Goal: Task Accomplishment & Management: Use online tool/utility

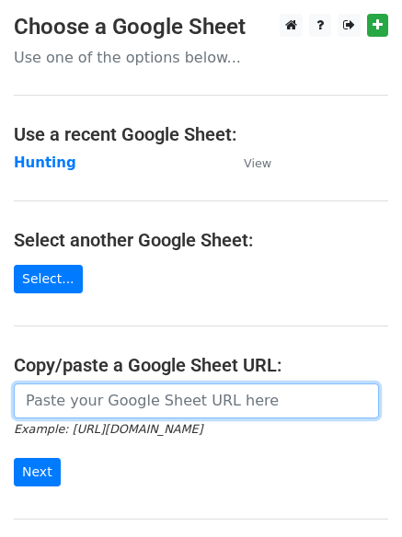
click at [115, 395] on input "url" at bounding box center [196, 400] width 365 height 35
type input "https://docs.google.com/spreadsheets/d/14_3B4iFeBxfoYhekrRxgV9Us7b0_NXU6Xw072M4…"
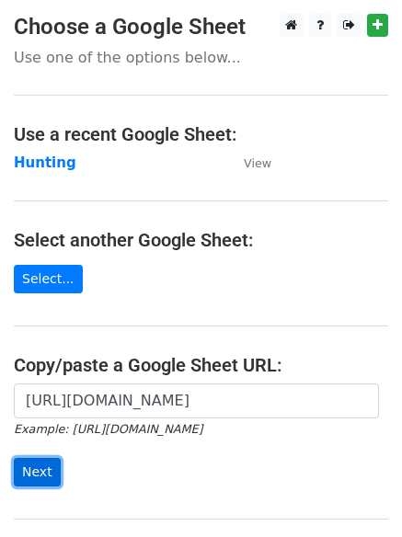
click at [27, 470] on input "Next" at bounding box center [37, 472] width 47 height 28
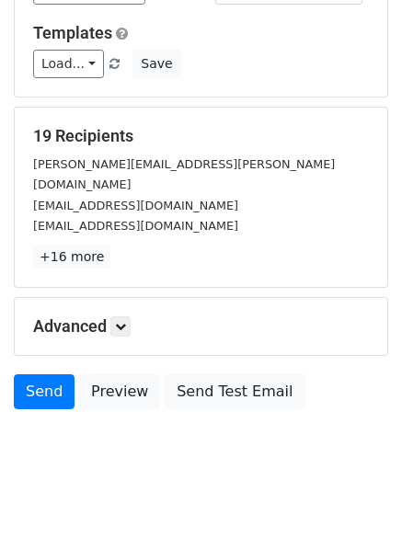
scroll to position [177, 0]
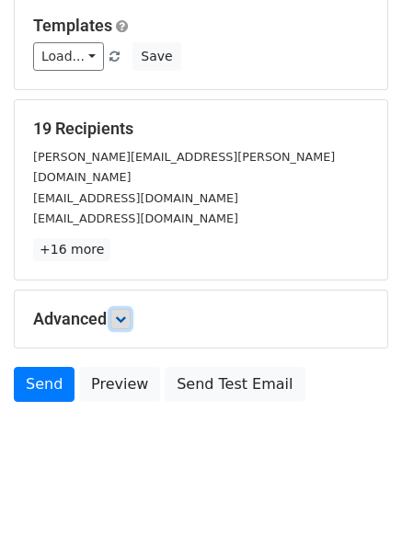
click at [125, 313] on icon at bounding box center [120, 318] width 11 height 11
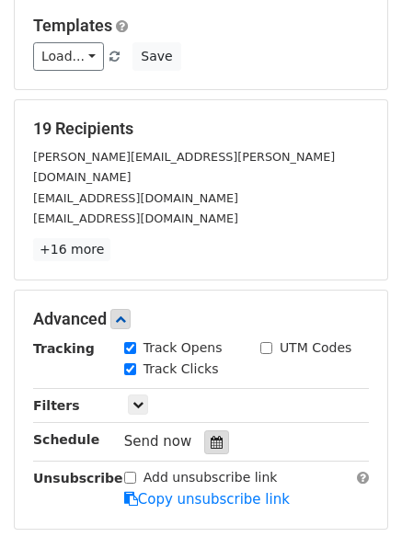
click at [210, 436] on icon at bounding box center [216, 442] width 12 height 13
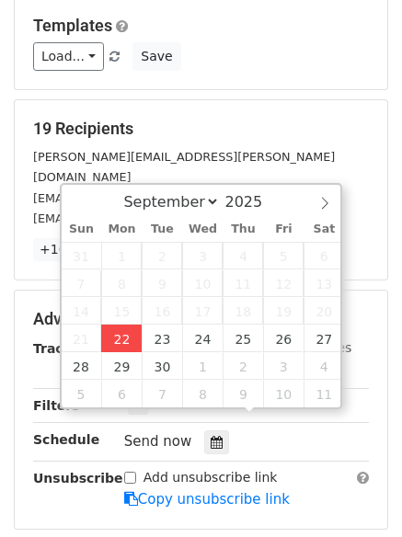
type input "2025-09-22 13:22"
type input "01"
type input "22"
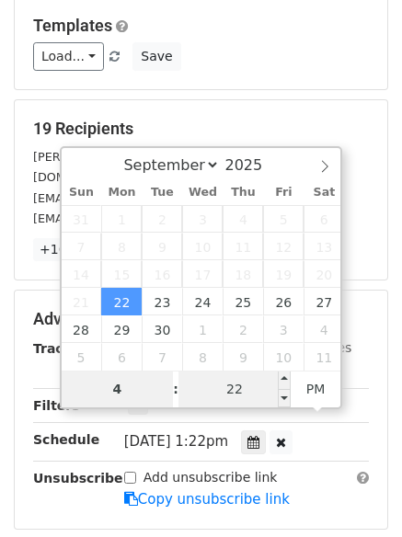
type input "4"
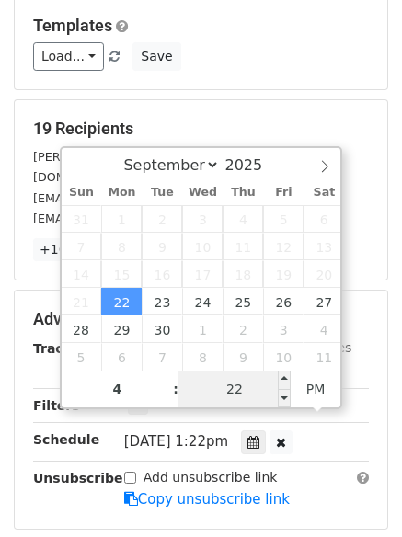
type input "2025-09-22 16:22"
type input "04"
click at [254, 390] on input "22" at bounding box center [234, 388] width 112 height 37
type input "0"
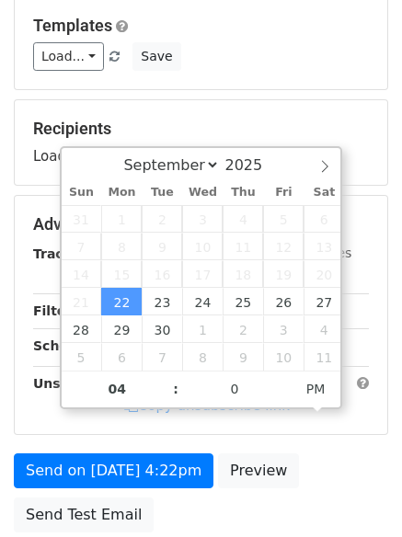
type input "2025-09-22 16:00"
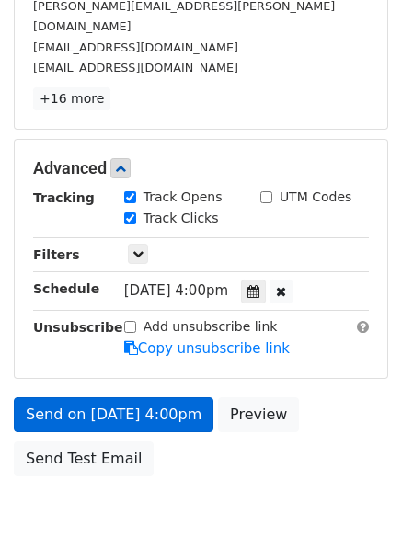
scroll to position [352, 0]
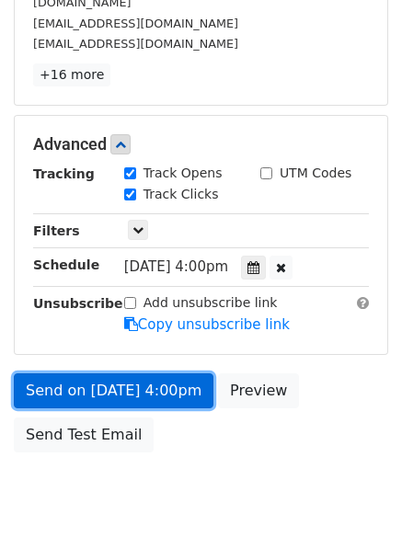
click at [76, 373] on link "Send on Sep 22 at 4:00pm" at bounding box center [113, 390] width 199 height 35
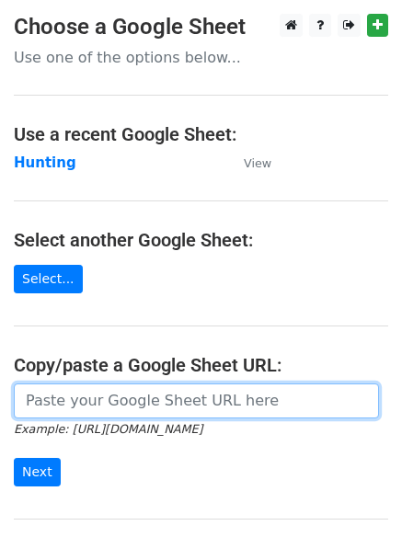
click at [80, 403] on input "url" at bounding box center [196, 400] width 365 height 35
type input "https://docs.google.com/spreadsheets/d/14_3B4iFeBxfoYhekrRxgV9Us7b0_NXU6Xw072M4…"
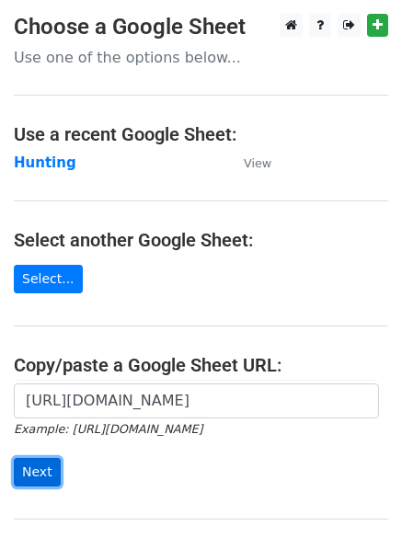
click at [22, 470] on input "Next" at bounding box center [37, 472] width 47 height 28
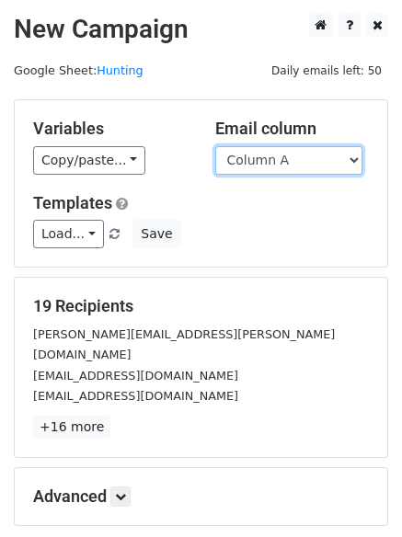
click at [355, 158] on select "Column A Column B Column C Column D Column E" at bounding box center [288, 160] width 147 height 28
select select "Column B"
click at [215, 146] on select "Column A Column B Column C Column D Column E" at bounding box center [288, 160] width 147 height 28
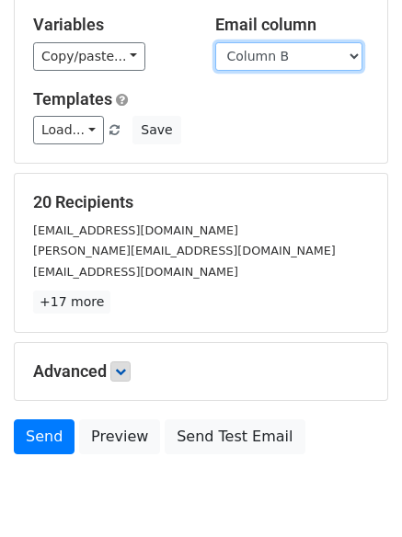
scroll to position [177, 0]
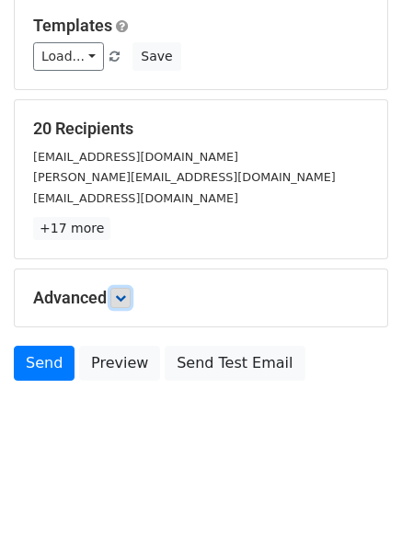
click at [121, 301] on icon at bounding box center [120, 297] width 11 height 11
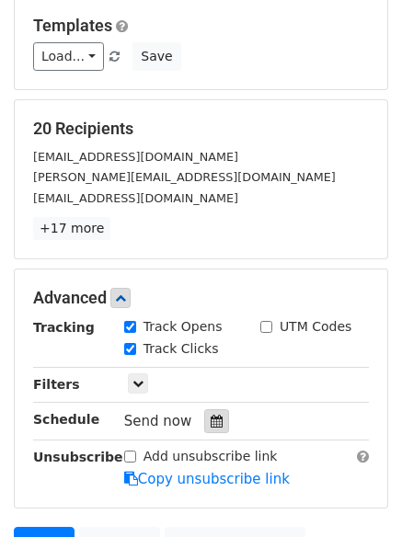
click at [210, 415] on icon at bounding box center [216, 420] width 12 height 13
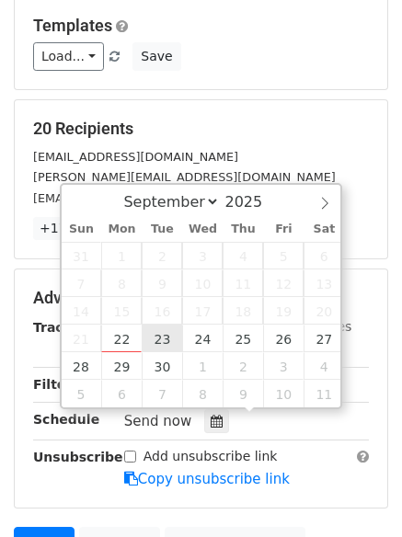
type input "2025-09-23 12:00"
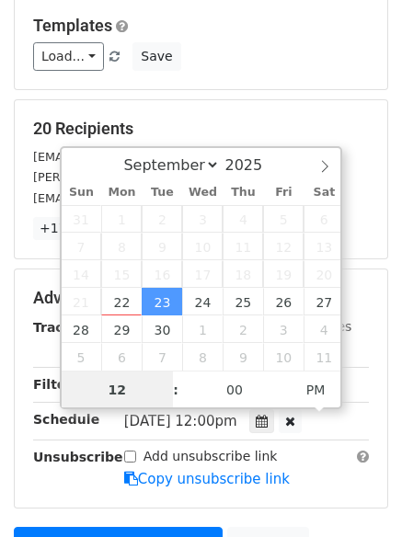
scroll to position [1, 0]
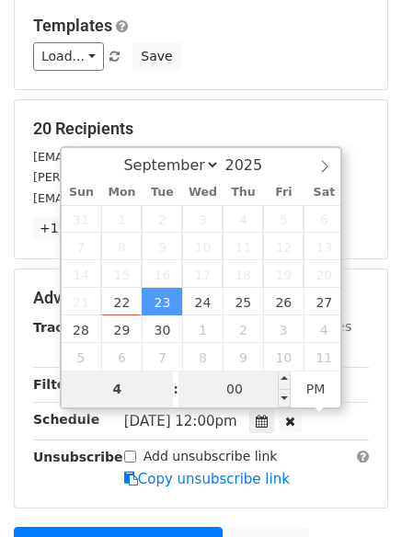
type input "4"
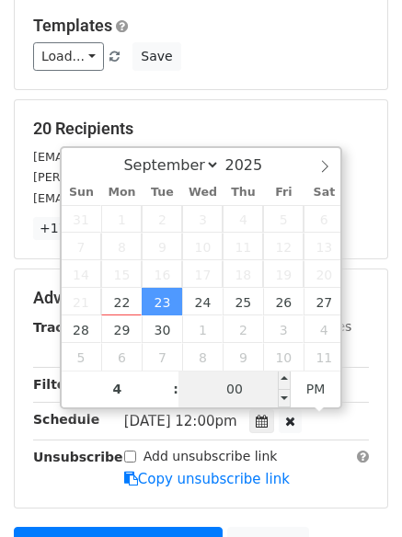
type input "2025-09-23 16:00"
type input "04"
click at [235, 382] on input "00" at bounding box center [234, 388] width 112 height 37
type input "5"
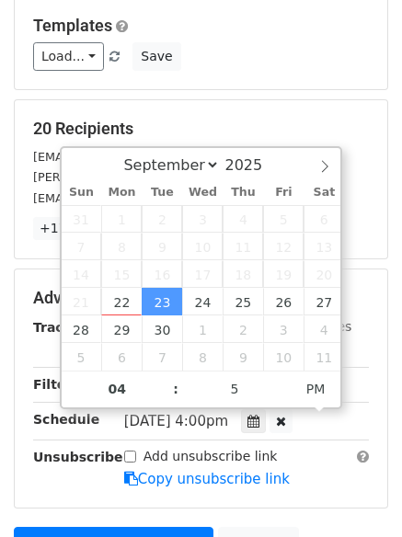
type input "2025-09-23 16:05"
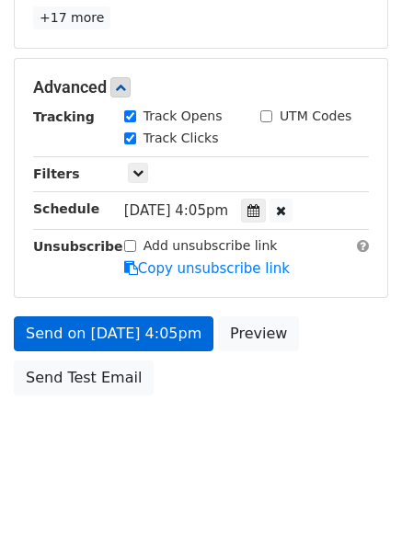
scroll to position [328, 0]
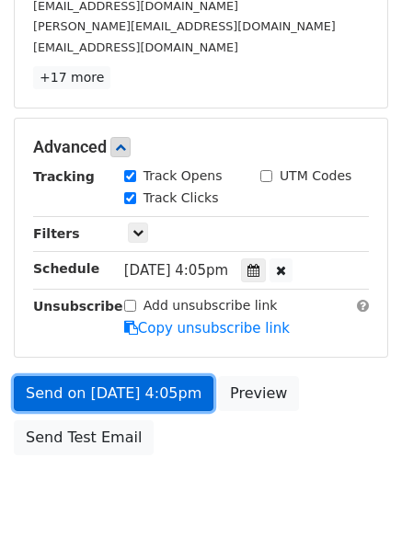
click at [115, 322] on form "Variables Copy/paste... {{Column A}} {{Column B}} {{Column C}} {{Column D}} {{C…" at bounding box center [201, 117] width 374 height 693
click at [108, 388] on link "Send on Sep 23 at 4:05pm" at bounding box center [113, 393] width 199 height 35
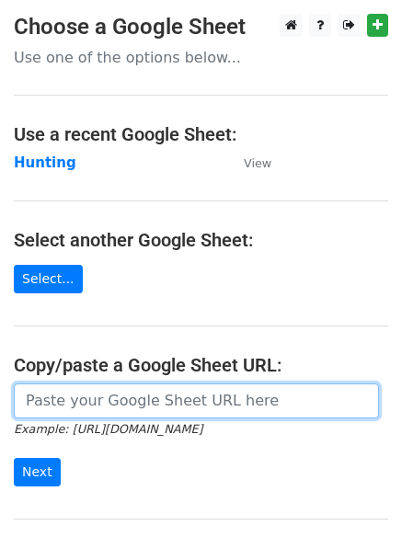
click at [121, 402] on input "url" at bounding box center [196, 400] width 365 height 35
type input "[URL][DOMAIN_NAME]"
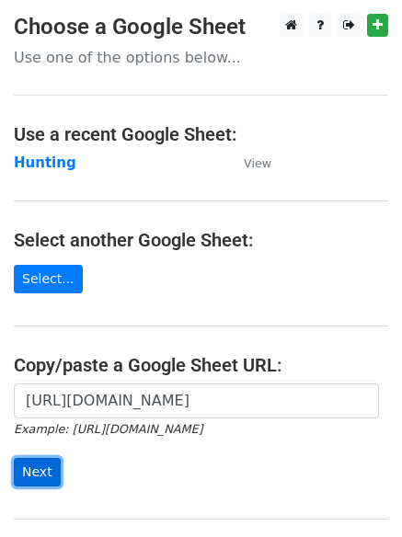
click at [18, 471] on input "Next" at bounding box center [37, 472] width 47 height 28
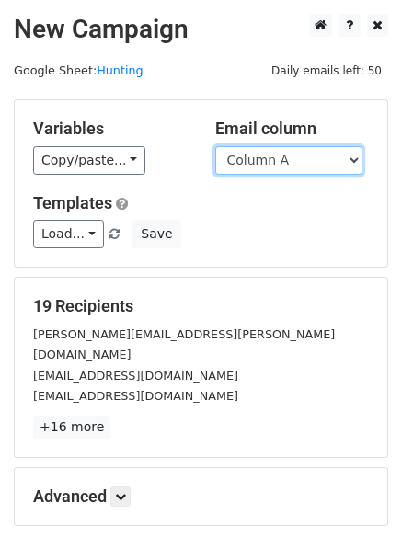
click at [355, 156] on select "Column A Column B Column C Column D Column E" at bounding box center [288, 160] width 147 height 28
select select "Column C"
click at [215, 146] on select "Column A Column B Column C Column D Column E" at bounding box center [288, 160] width 147 height 28
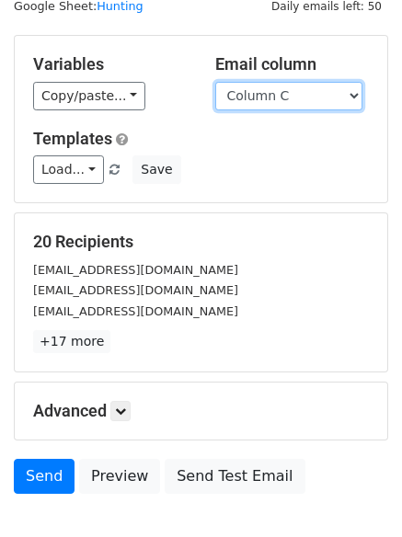
scroll to position [177, 0]
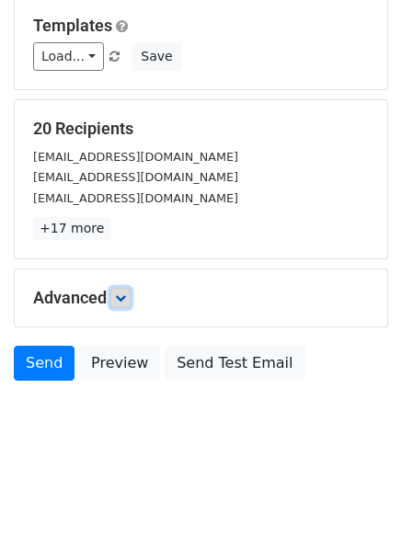
click at [125, 301] on icon at bounding box center [120, 297] width 11 height 11
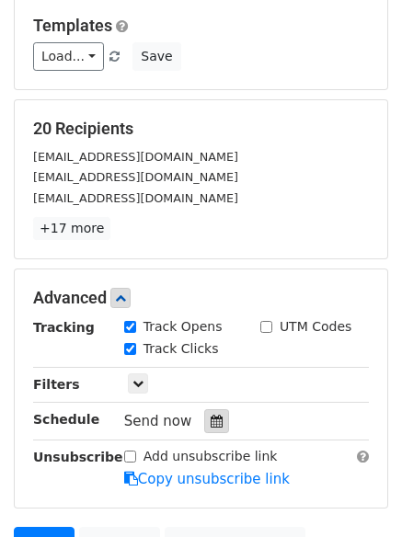
click at [210, 420] on icon at bounding box center [216, 420] width 12 height 13
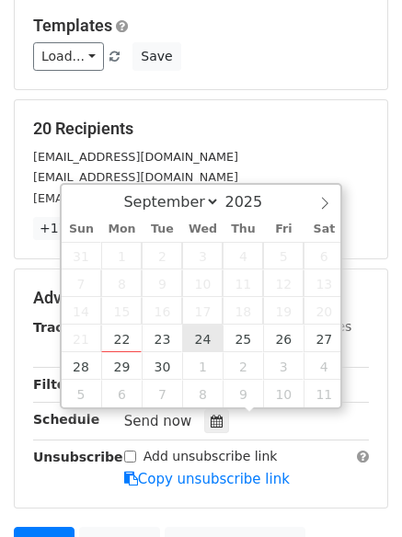
type input "2025-09-24 12:00"
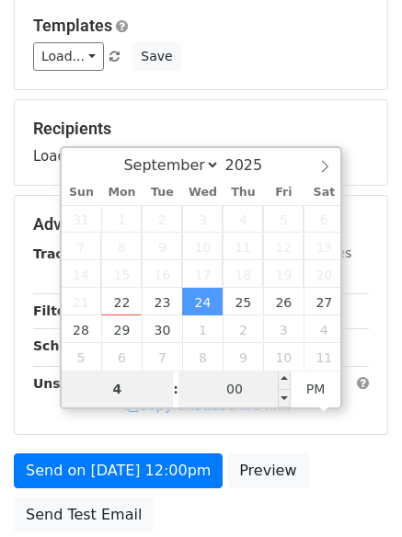
type input "4"
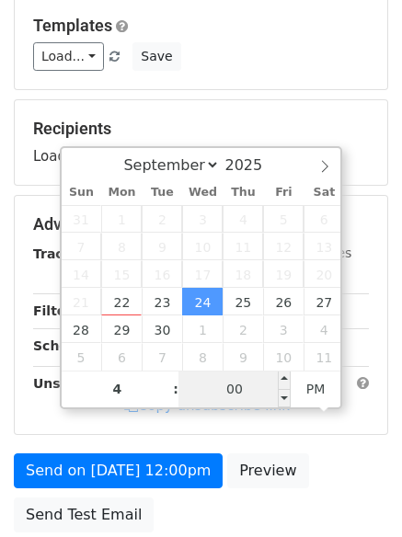
type input "2025-09-24 16:00"
type input "04"
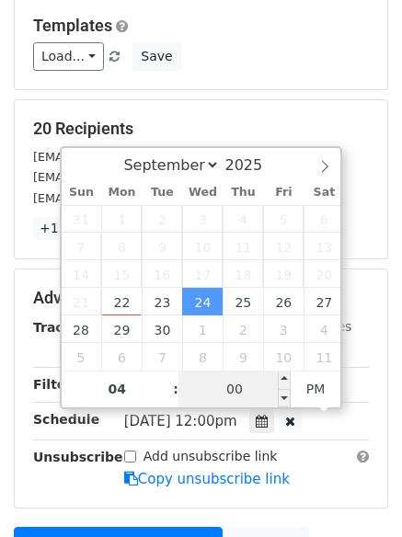
click at [233, 392] on input "00" at bounding box center [234, 388] width 112 height 37
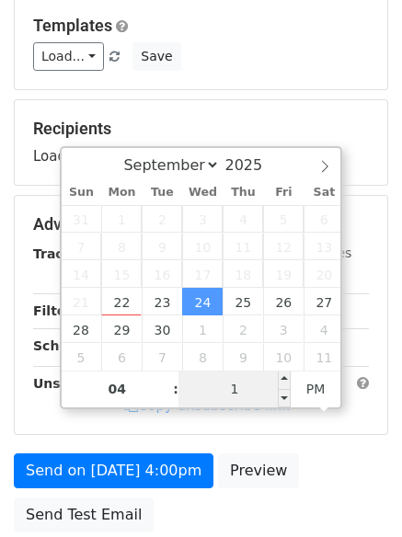
type input "10"
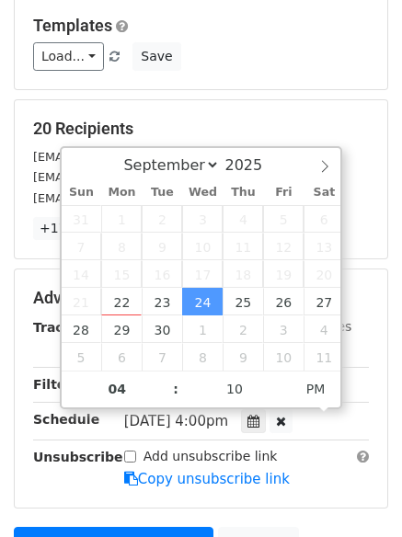
type input "2025-09-24 16:10"
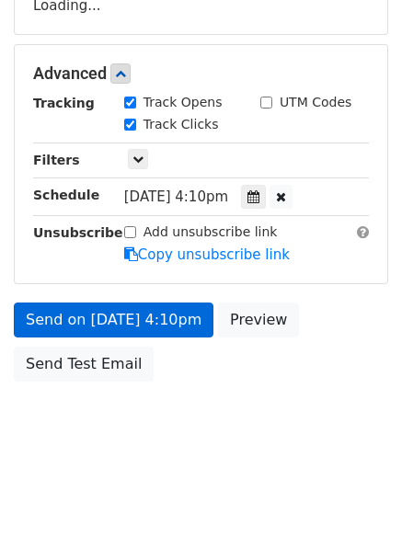
scroll to position [402, 0]
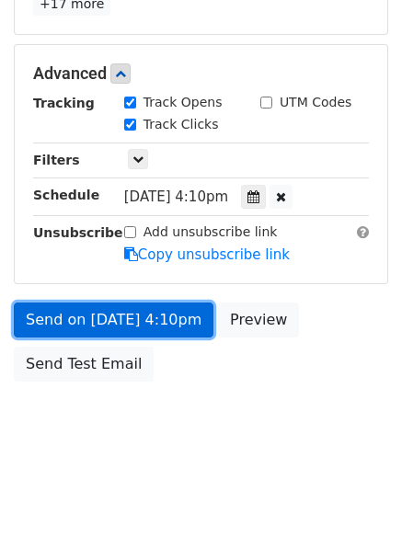
click at [89, 315] on link "Send on Sep 24 at 4:10pm" at bounding box center [113, 319] width 199 height 35
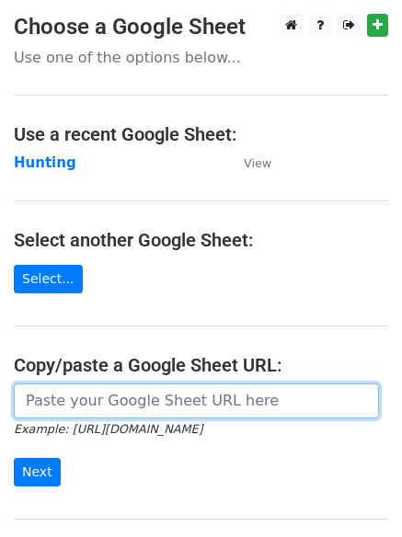
click at [113, 403] on input "url" at bounding box center [196, 400] width 365 height 35
type input "[URL][DOMAIN_NAME]"
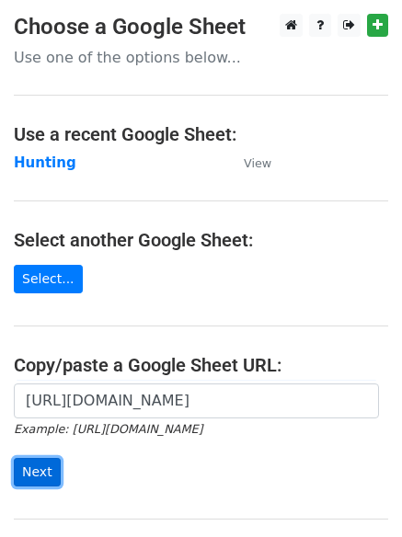
click at [39, 471] on input "Next" at bounding box center [37, 472] width 47 height 28
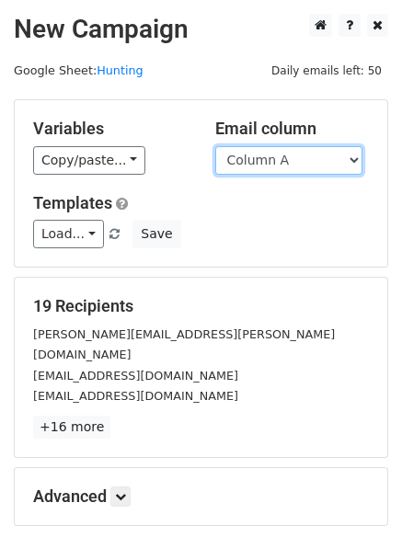
click at [356, 163] on select "Column A Column B Column C Column D Column E" at bounding box center [288, 160] width 147 height 28
select select "Column D"
click at [215, 146] on select "Column A Column B Column C Column D Column E" at bounding box center [288, 160] width 147 height 28
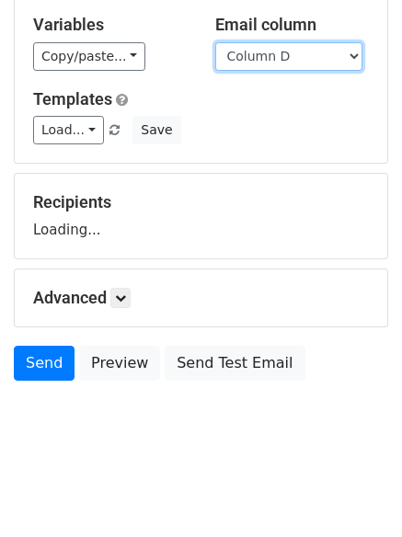
scroll to position [177, 0]
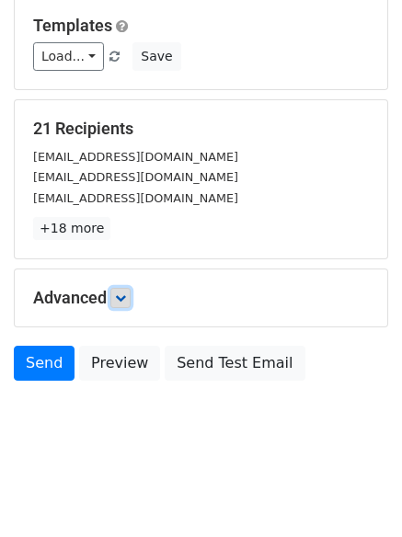
click at [121, 301] on icon at bounding box center [120, 297] width 11 height 11
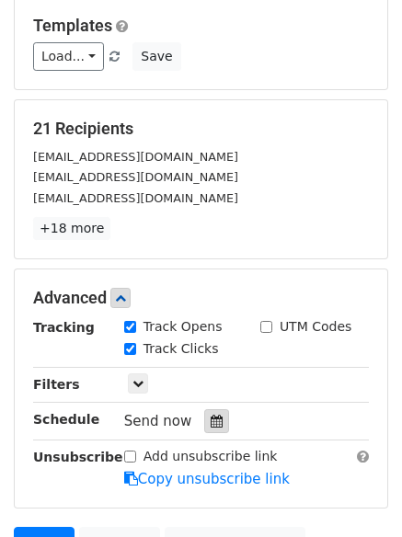
click at [210, 417] on icon at bounding box center [216, 420] width 12 height 13
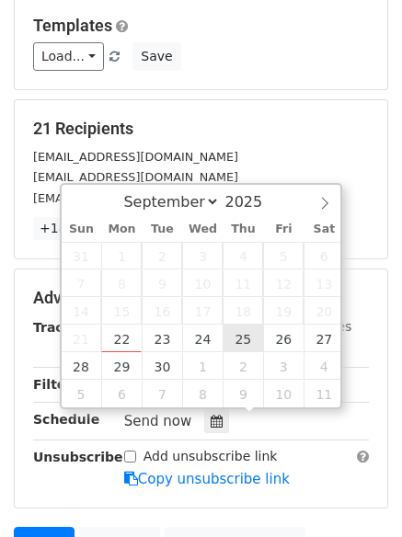
type input "2025-09-25 12:00"
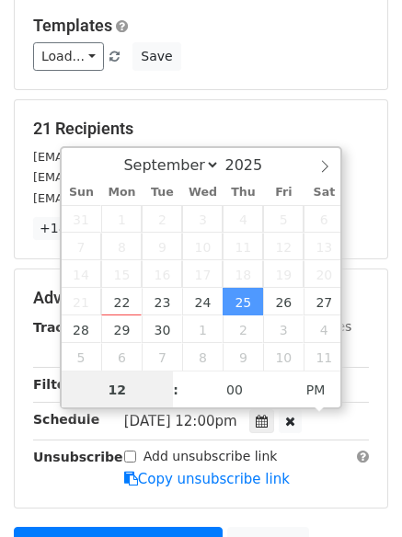
scroll to position [1, 0]
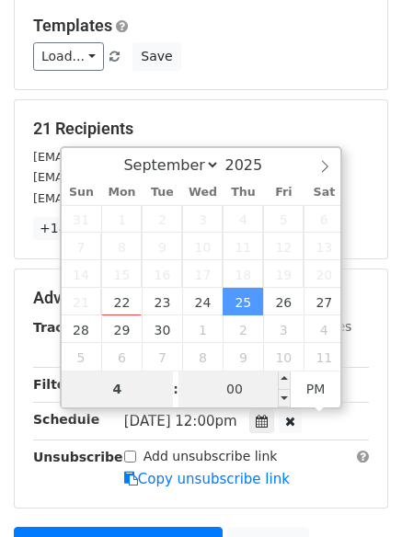
type input "4"
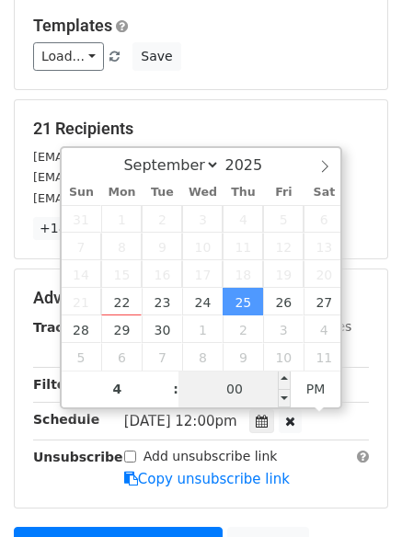
type input "2025-09-25 16:00"
type input "04"
click at [257, 399] on input "00" at bounding box center [234, 388] width 112 height 37
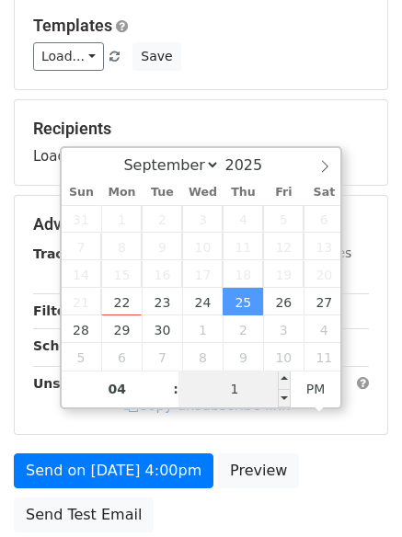
type input "15"
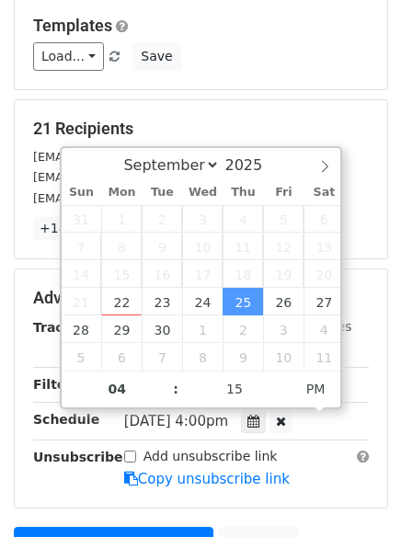
type input "2025-09-25 16:15"
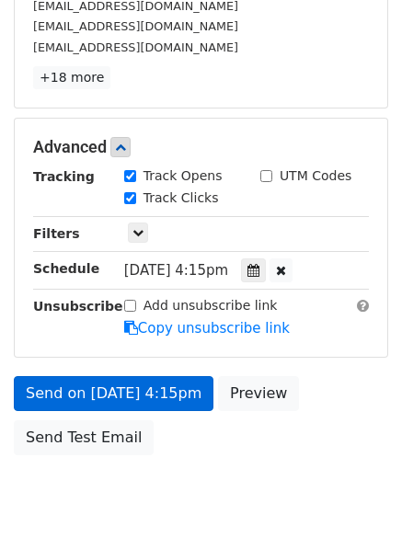
scroll to position [402, 0]
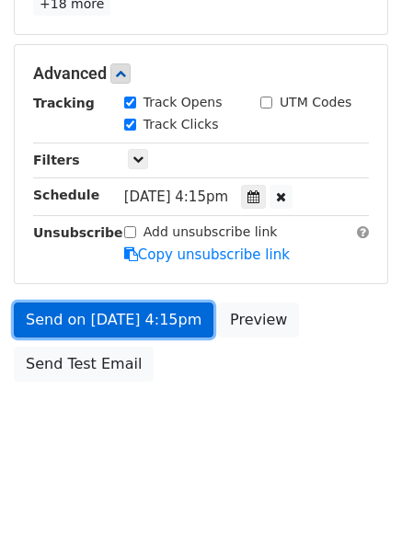
click at [74, 314] on link "Send on Sep 25 at 4:15pm" at bounding box center [113, 319] width 199 height 35
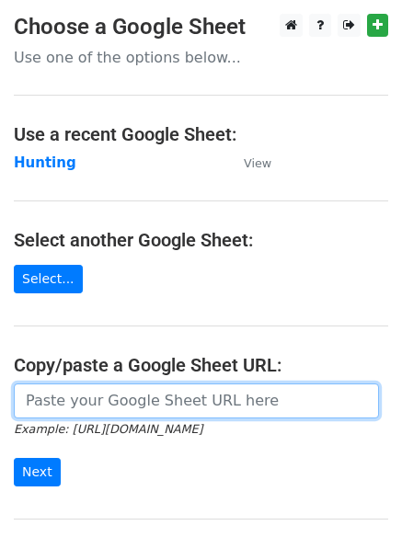
click at [154, 403] on input "url" at bounding box center [196, 400] width 365 height 35
type input "[URL][DOMAIN_NAME]"
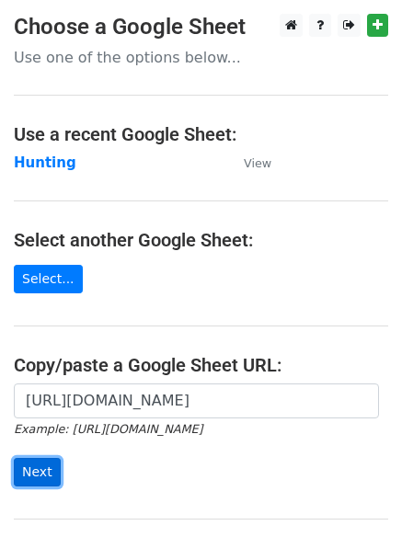
click at [29, 467] on input "Next" at bounding box center [37, 472] width 47 height 28
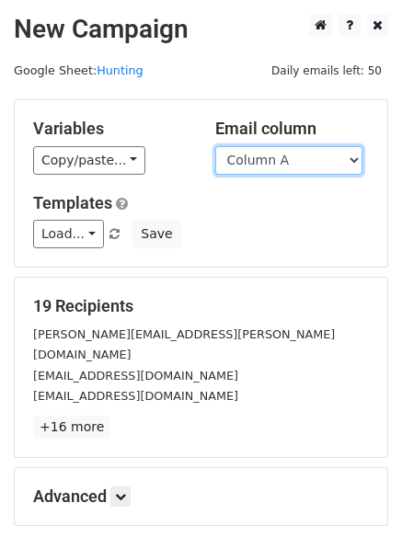
click at [353, 160] on select "Column A Column B Column C Column D Column E" at bounding box center [288, 160] width 147 height 28
select select "Column E"
click at [215, 146] on select "Column A Column B Column C Column D Column E" at bounding box center [288, 160] width 147 height 28
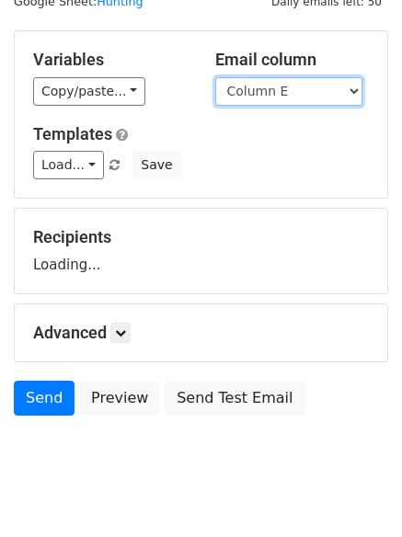
scroll to position [104, 0]
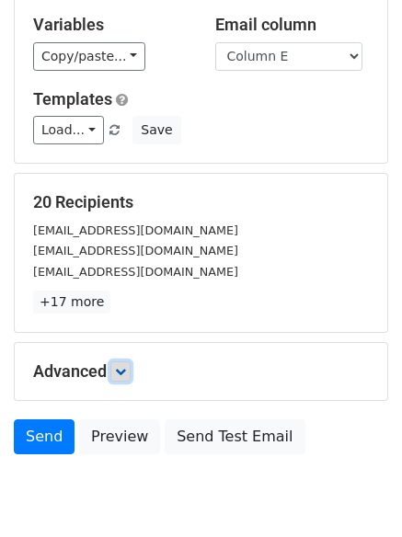
click at [124, 369] on icon at bounding box center [120, 371] width 11 height 11
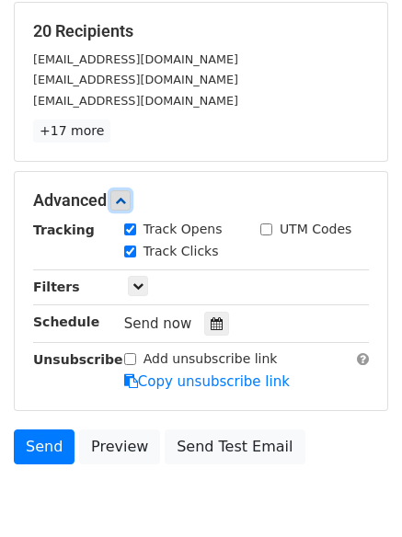
scroll to position [288, 0]
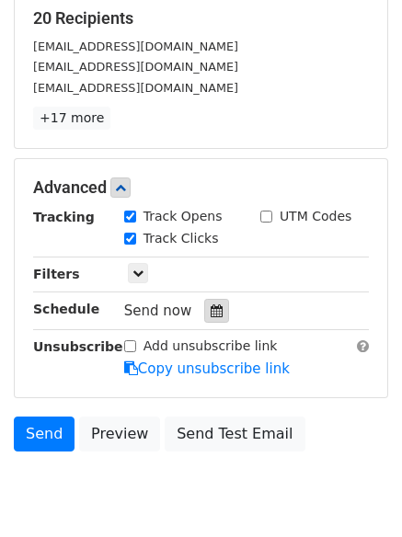
click at [210, 308] on icon at bounding box center [216, 310] width 12 height 13
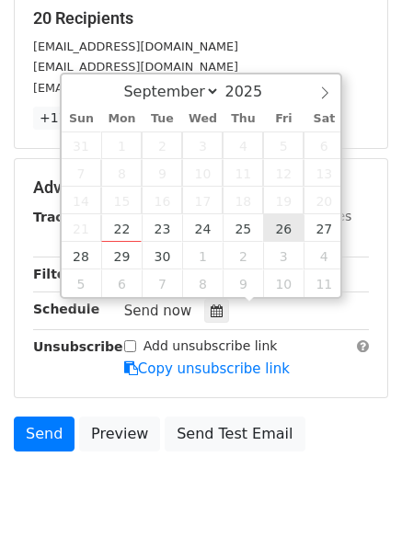
type input "[DATE] 12:00"
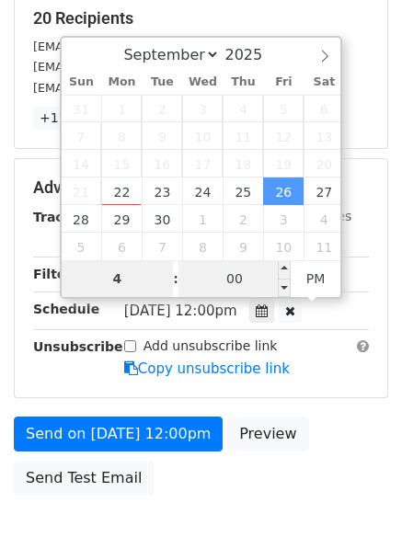
type input "4"
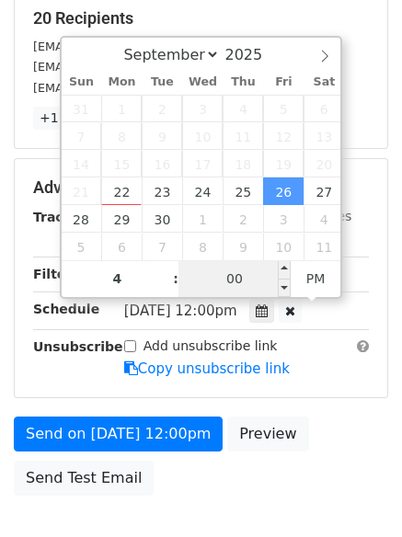
type input "[DATE] 16:00"
type input "04"
click at [235, 279] on input "00" at bounding box center [234, 278] width 112 height 37
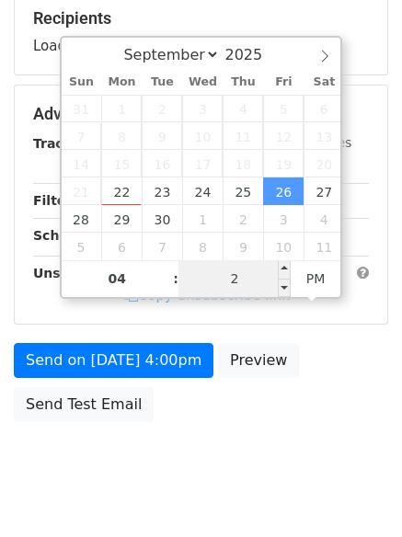
type input "20"
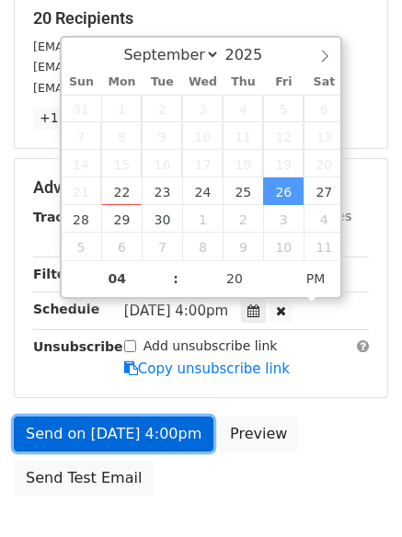
type input "[DATE] 16:20"
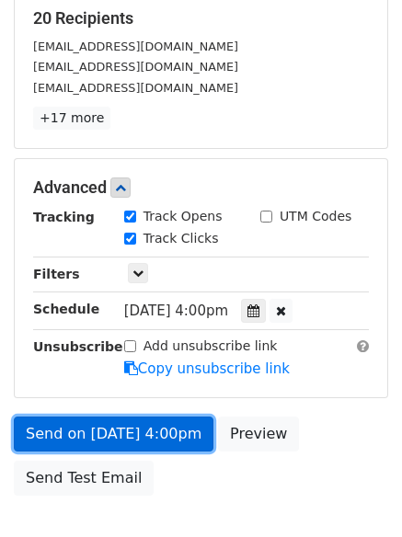
click at [99, 431] on link "Send on [DATE] 4:00pm" at bounding box center [113, 433] width 199 height 35
